Goal: Find specific page/section: Find specific page/section

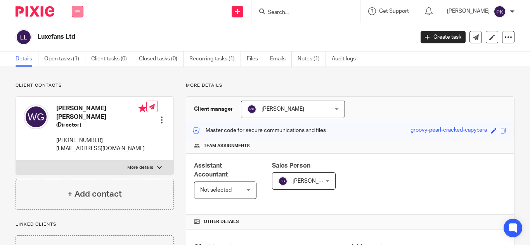
click at [76, 9] on button at bounding box center [78, 12] width 12 height 12
click at [76, 35] on link "Work" at bounding box center [73, 35] width 12 height 5
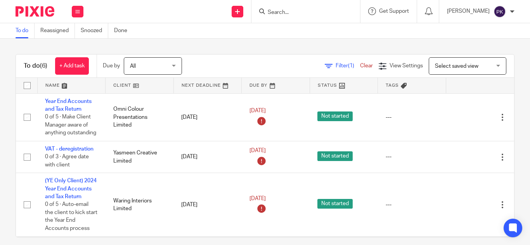
click at [286, 12] on input "Search" at bounding box center [302, 12] width 70 height 7
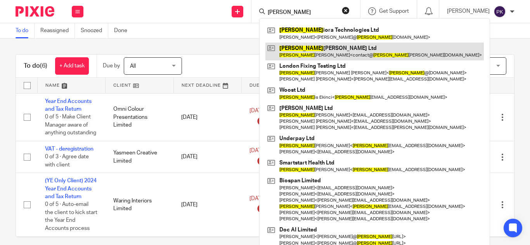
type input "[PERSON_NAME]"
click at [296, 47] on link at bounding box center [374, 52] width 218 height 18
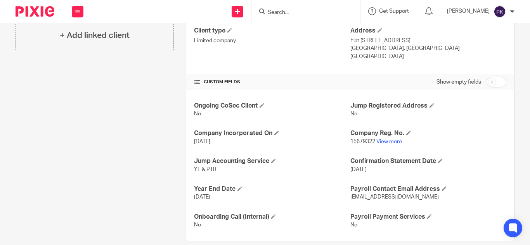
scroll to position [217, 0]
click at [395, 141] on link "View more" at bounding box center [389, 141] width 26 height 5
click at [276, 13] on input "Search" at bounding box center [302, 12] width 70 height 7
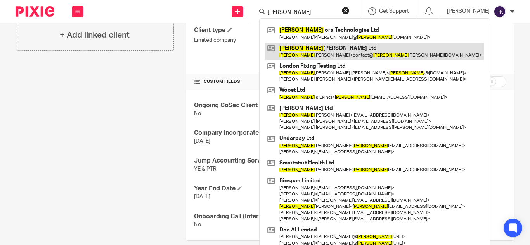
type input "[PERSON_NAME]"
click at [295, 50] on link at bounding box center [374, 52] width 218 height 18
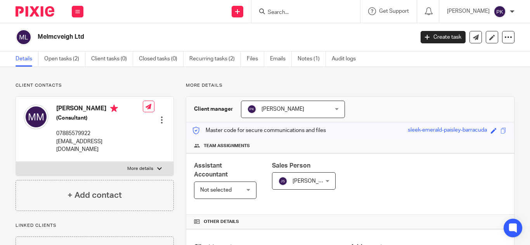
scroll to position [194, 0]
